Goal: Find specific page/section: Find specific page/section

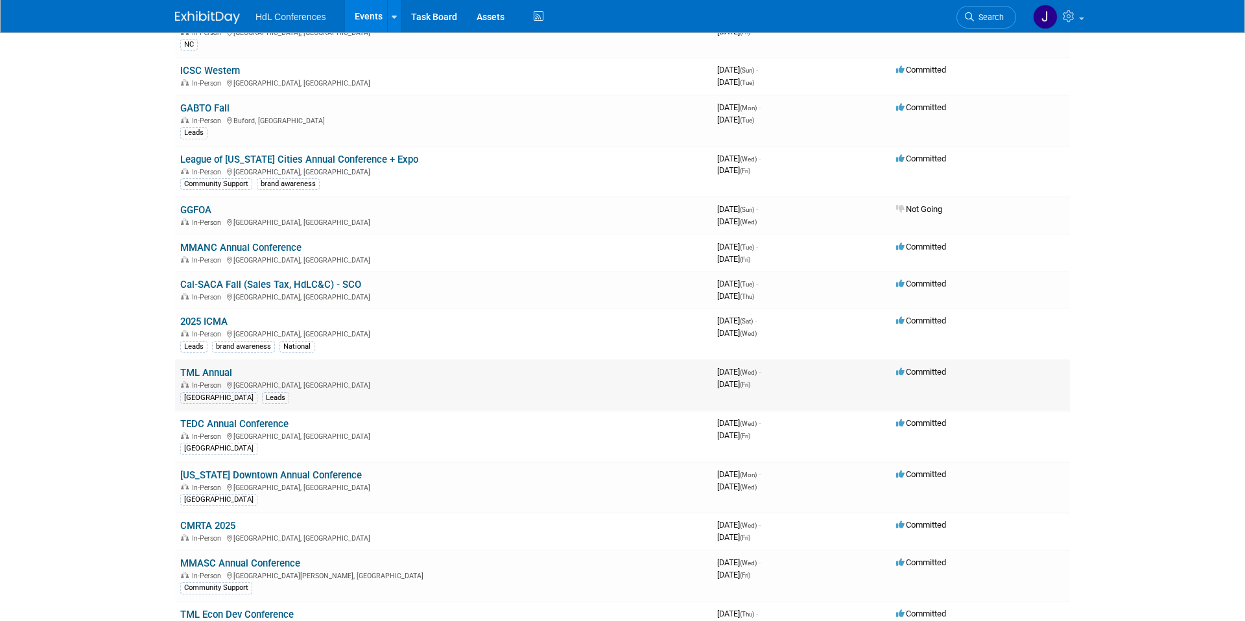
scroll to position [159, 0]
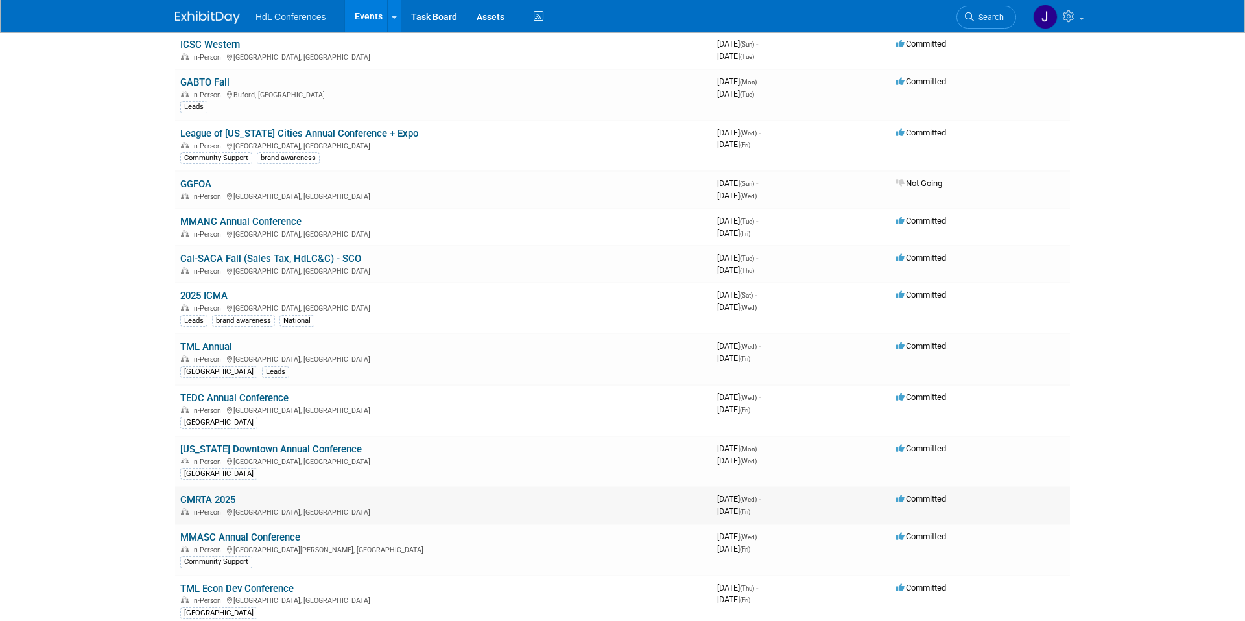
click at [217, 495] on link "CMRTA 2025" at bounding box center [207, 500] width 55 height 12
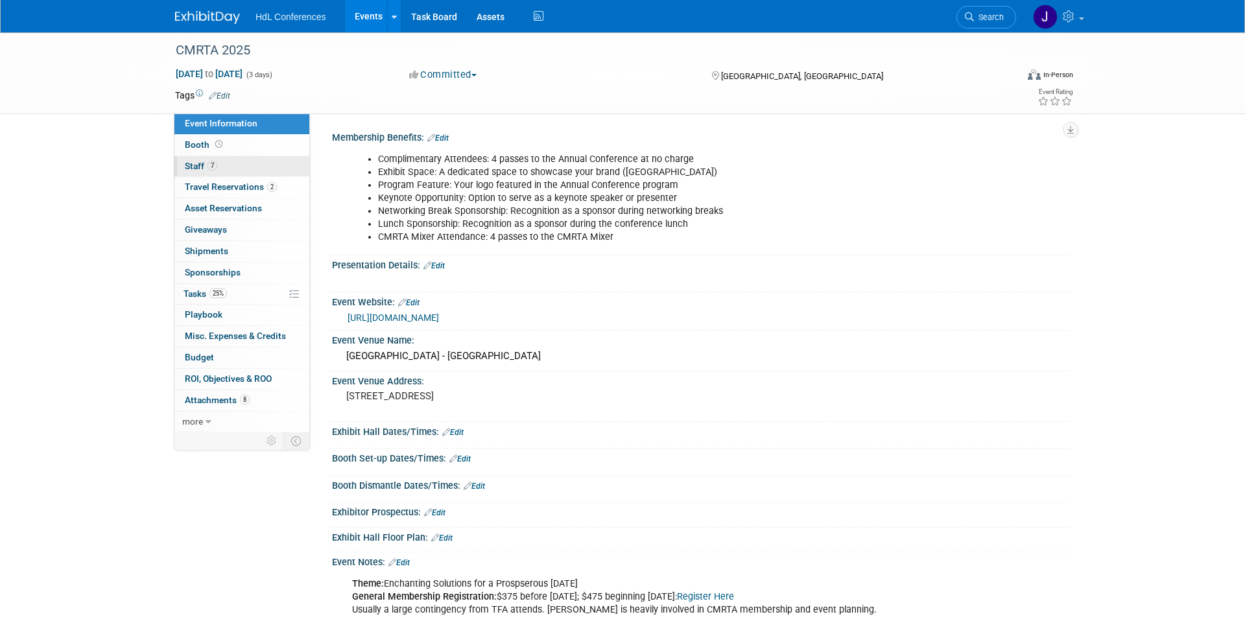
click at [224, 166] on link "7 Staff 7" at bounding box center [241, 166] width 135 height 21
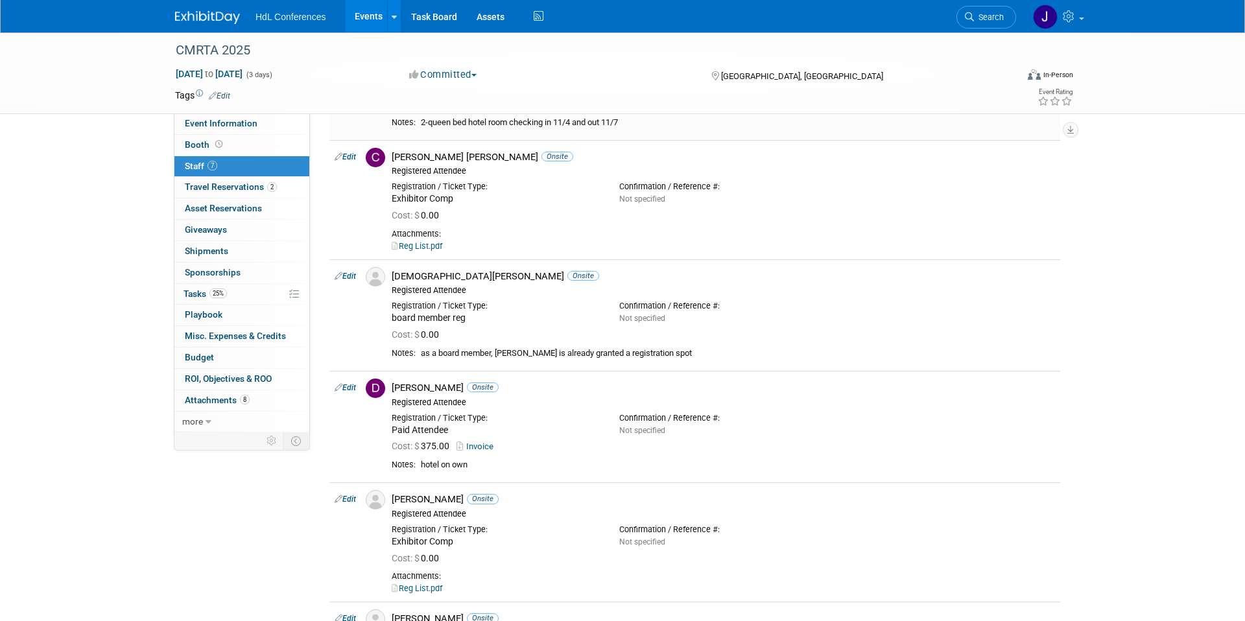
scroll to position [309, 0]
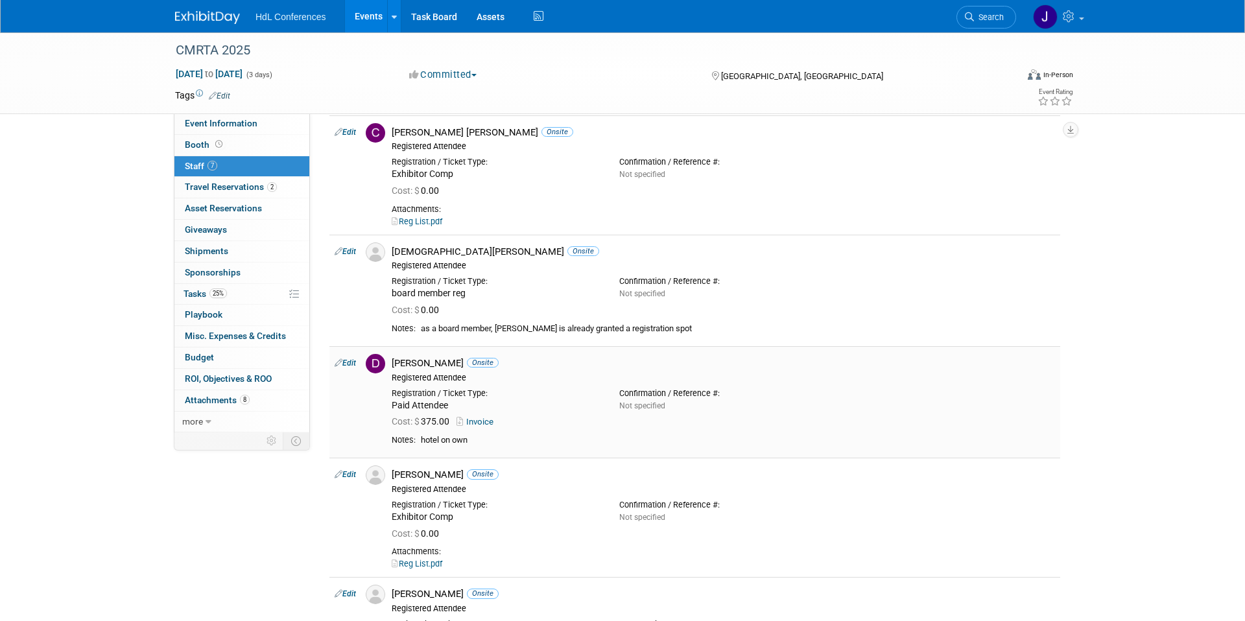
click at [493, 421] on link "Invoice" at bounding box center [477, 422] width 42 height 10
